Goal: Task Accomplishment & Management: Complete application form

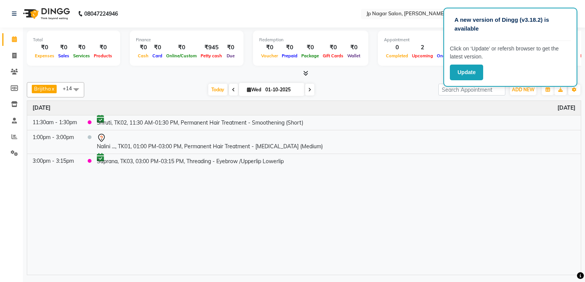
click at [310, 92] on span at bounding box center [309, 90] width 9 height 12
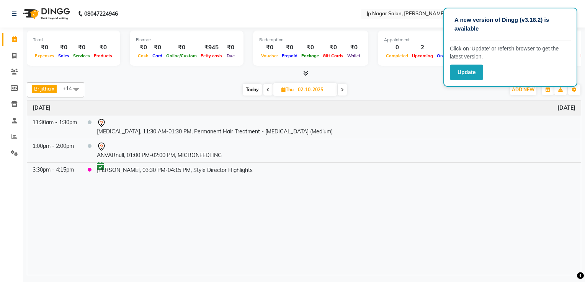
click at [250, 90] on span "Today" at bounding box center [252, 90] width 19 height 12
type input "01-10-2025"
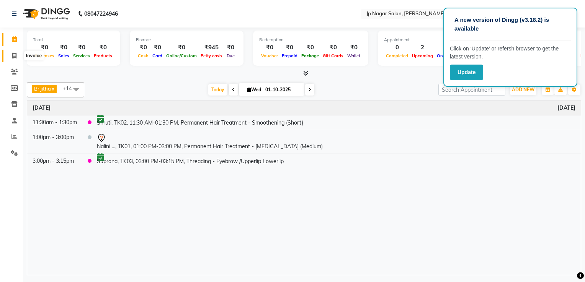
click at [13, 54] on icon at bounding box center [14, 56] width 4 height 6
select select "4852"
select select "service"
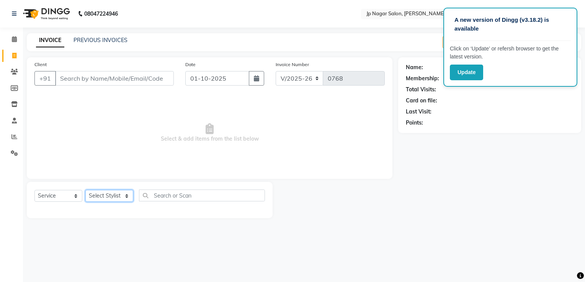
click at [126, 196] on select "Select Stylist Brijitha Jabin ahmed Jassi Jayshree Manager Mehjabin NAVYA PRATE…" at bounding box center [109, 196] width 48 height 12
select select "74823"
click at [85, 190] on select "Select Stylist Brijitha Jabin ahmed Jassi Jayshree Manager Mehjabin NAVYA PRATE…" at bounding box center [109, 196] width 48 height 12
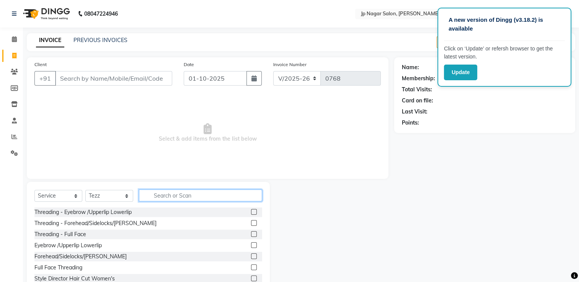
click at [199, 194] on input "text" at bounding box center [200, 196] width 123 height 12
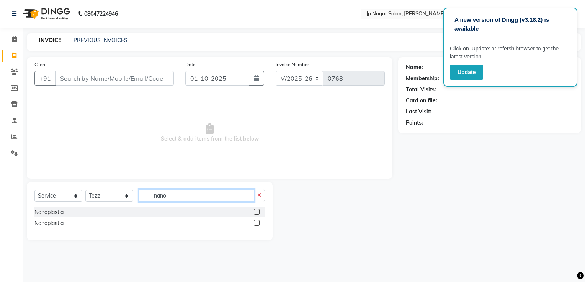
type input "nano"
click at [255, 213] on label at bounding box center [257, 212] width 6 height 6
click at [255, 213] on input "checkbox" at bounding box center [256, 212] width 5 height 5
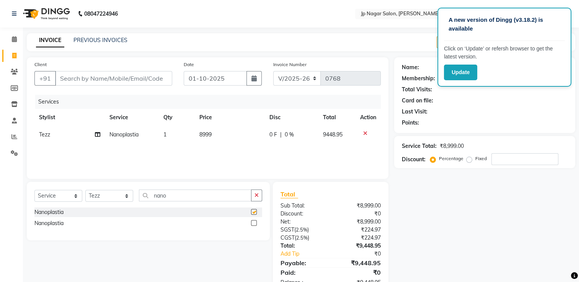
checkbox input "false"
click at [214, 134] on td "8999" at bounding box center [230, 134] width 70 height 17
select select "74823"
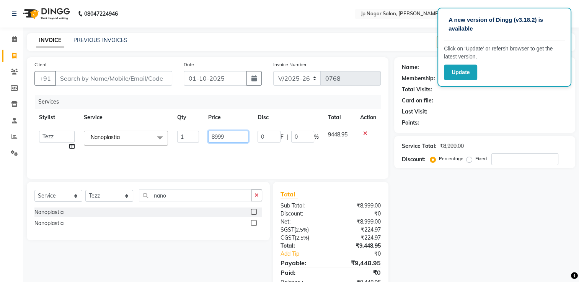
click at [233, 138] on input "8999" at bounding box center [228, 137] width 40 height 12
type input "8"
type input "9000"
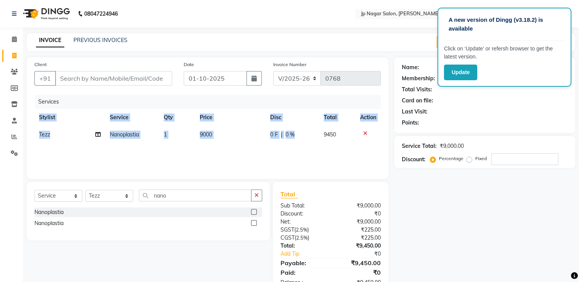
drag, startPoint x: 348, startPoint y: 157, endPoint x: 267, endPoint y: 127, distance: 85.9
click at [267, 127] on div "Services Stylist Service Qty Price Disc Total Action Tezz Nanoplastia 1 9000 0 …" at bounding box center [207, 133] width 346 height 77
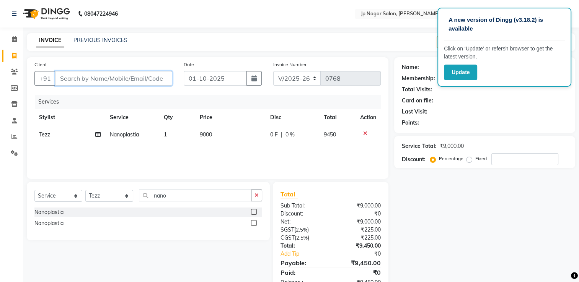
click at [99, 77] on input "Client" at bounding box center [113, 78] width 117 height 15
click at [72, 198] on select "Select Service Product Membership Package Voucher Prepaid Gift Card" at bounding box center [58, 196] width 48 height 12
select select "product"
click at [34, 190] on select "Select Service Product Membership Package Voucher Prepaid Gift Card" at bounding box center [58, 196] width 48 height 12
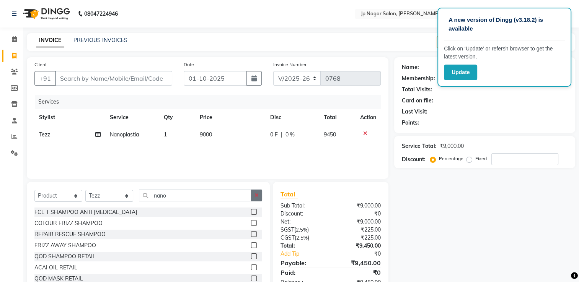
click at [255, 198] on icon "button" at bounding box center [256, 195] width 4 height 5
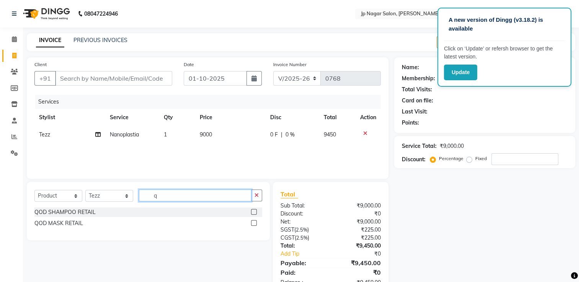
type input "q"
click at [253, 212] on label at bounding box center [254, 212] width 6 height 6
click at [253, 212] on input "checkbox" at bounding box center [253, 212] width 5 height 5
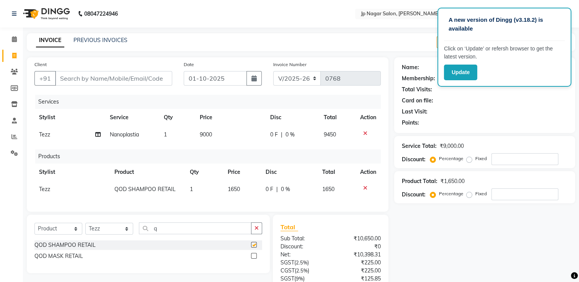
checkbox input "false"
click at [254, 259] on label at bounding box center [254, 256] width 6 height 6
click at [254, 259] on input "checkbox" at bounding box center [253, 256] width 5 height 5
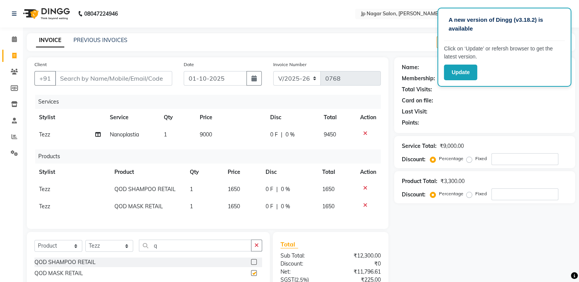
checkbox input "false"
click at [408, 221] on div "Name: Membership: Total Visits: Card on file: Last Visit: Points: Service Total…" at bounding box center [487, 208] width 187 height 303
click at [379, 213] on td at bounding box center [367, 206] width 25 height 17
click at [106, 80] on input "Client" at bounding box center [113, 78] width 117 height 15
type input "9"
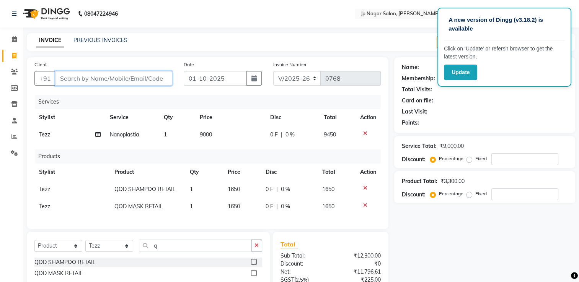
type input "0"
type input "9353417927"
click at [148, 79] on span "Add Client" at bounding box center [152, 79] width 30 height 8
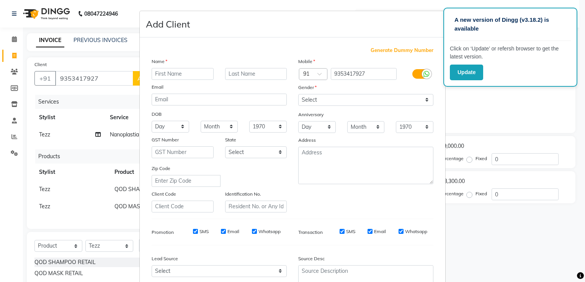
click at [179, 75] on input "text" at bounding box center [182, 74] width 62 height 12
type input "[PERSON_NAME]"
click at [327, 98] on select "Select Male Female Other Prefer Not To Say" at bounding box center [365, 100] width 135 height 12
select select "female"
click at [298, 94] on select "Select Male Female Other Prefer Not To Say" at bounding box center [365, 100] width 135 height 12
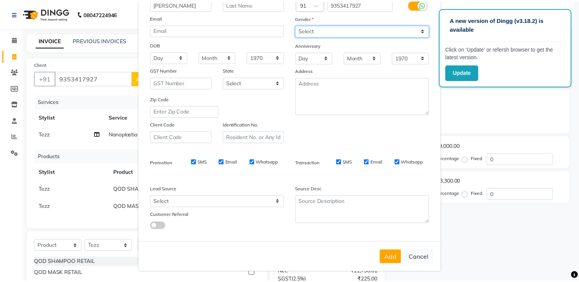
scroll to position [74, 0]
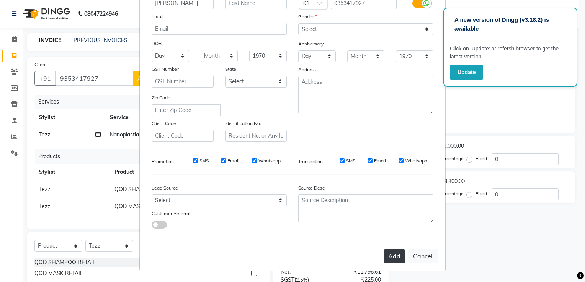
click at [394, 259] on button "Add" at bounding box center [393, 256] width 21 height 14
select select
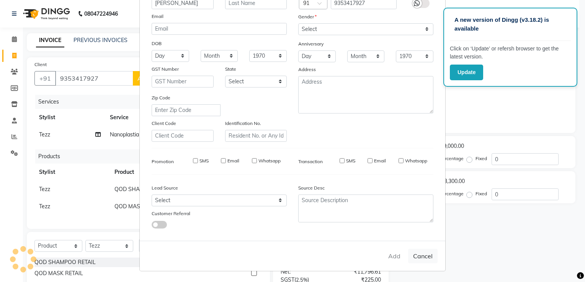
select select
checkbox input "false"
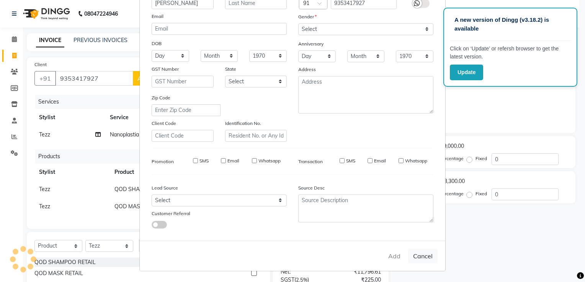
checkbox input "false"
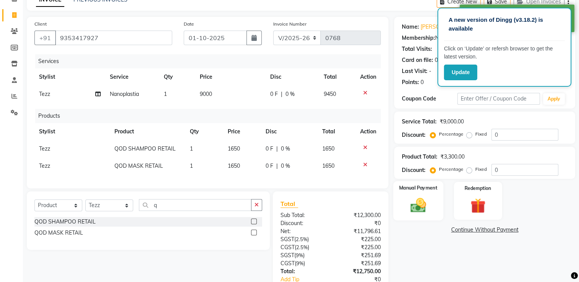
scroll to position [41, 0]
click at [413, 197] on img at bounding box center [418, 205] width 26 height 18
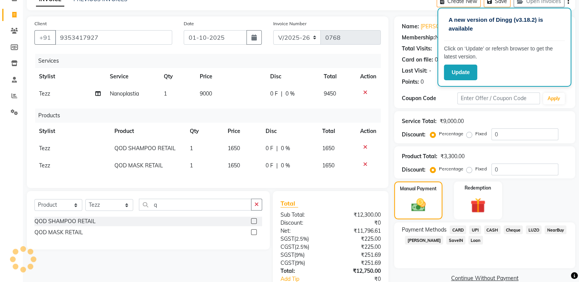
click at [473, 233] on span "UPI" at bounding box center [475, 230] width 12 height 9
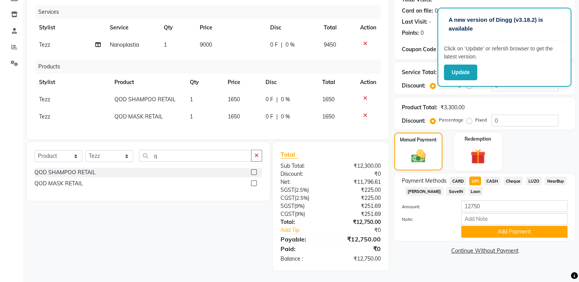
scroll to position [95, 0]
click at [487, 203] on input "12750" at bounding box center [514, 206] width 106 height 12
type input "1"
click at [492, 177] on span "CASH" at bounding box center [492, 181] width 16 height 9
click at [486, 202] on input "12750" at bounding box center [514, 206] width 106 height 12
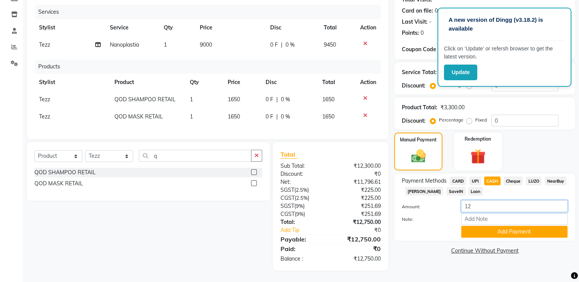
type input "1"
click at [477, 177] on span "UPI" at bounding box center [475, 181] width 12 height 9
click at [490, 200] on input "12750" at bounding box center [514, 206] width 106 height 12
click at [495, 177] on span "CASH" at bounding box center [492, 181] width 16 height 9
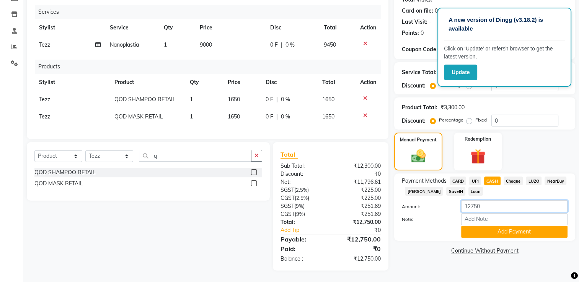
click at [494, 200] on input "12750" at bounding box center [514, 206] width 106 height 12
click at [474, 177] on span "UPI" at bounding box center [475, 181] width 12 height 9
click at [484, 202] on input "12750" at bounding box center [514, 206] width 106 height 12
type input "12000"
click at [488, 229] on button "Add Payment" at bounding box center [514, 232] width 106 height 12
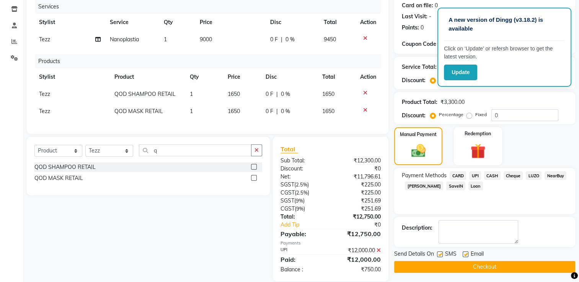
click at [491, 176] on span "CASH" at bounding box center [492, 175] width 16 height 9
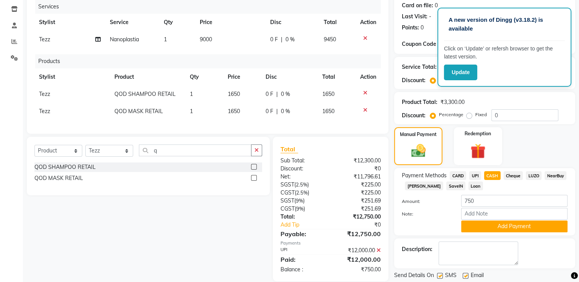
click at [508, 234] on div "Payment Methods CARD UPI CASH Cheque LUZO NearBuy Bajaj Finserv SaveIN Loan Amo…" at bounding box center [484, 201] width 181 height 67
click at [511, 229] on button "Add Payment" at bounding box center [514, 227] width 106 height 12
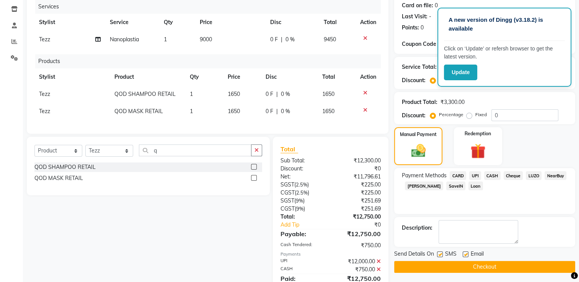
click at [479, 270] on button "Checkout" at bounding box center [484, 267] width 181 height 12
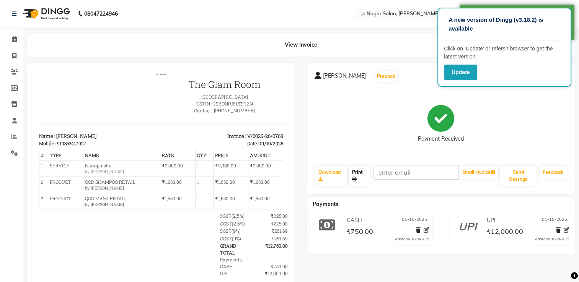
click at [360, 178] on link "Print" at bounding box center [359, 176] width 21 height 20
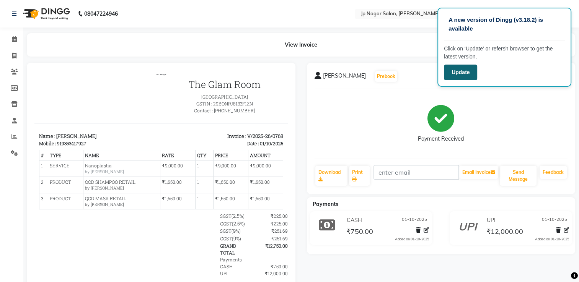
click at [460, 70] on button "Update" at bounding box center [460, 73] width 33 height 16
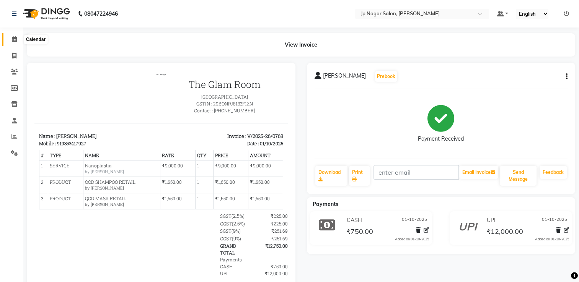
click at [15, 36] on span at bounding box center [14, 39] width 13 height 9
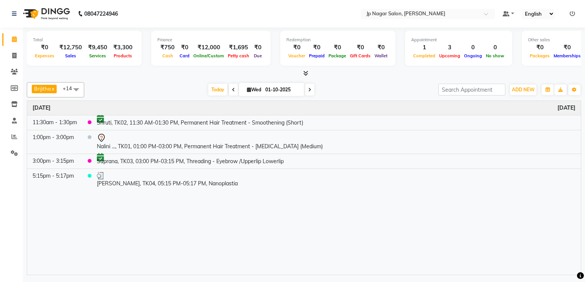
click at [127, 64] on div "Total ₹0 Expenses ₹12,750 Sales ₹9,450 Services ₹3,300 Products" at bounding box center [84, 48] width 115 height 35
click at [218, 88] on span "Today" at bounding box center [217, 90] width 19 height 12
